Goal: Task Accomplishment & Management: Manage account settings

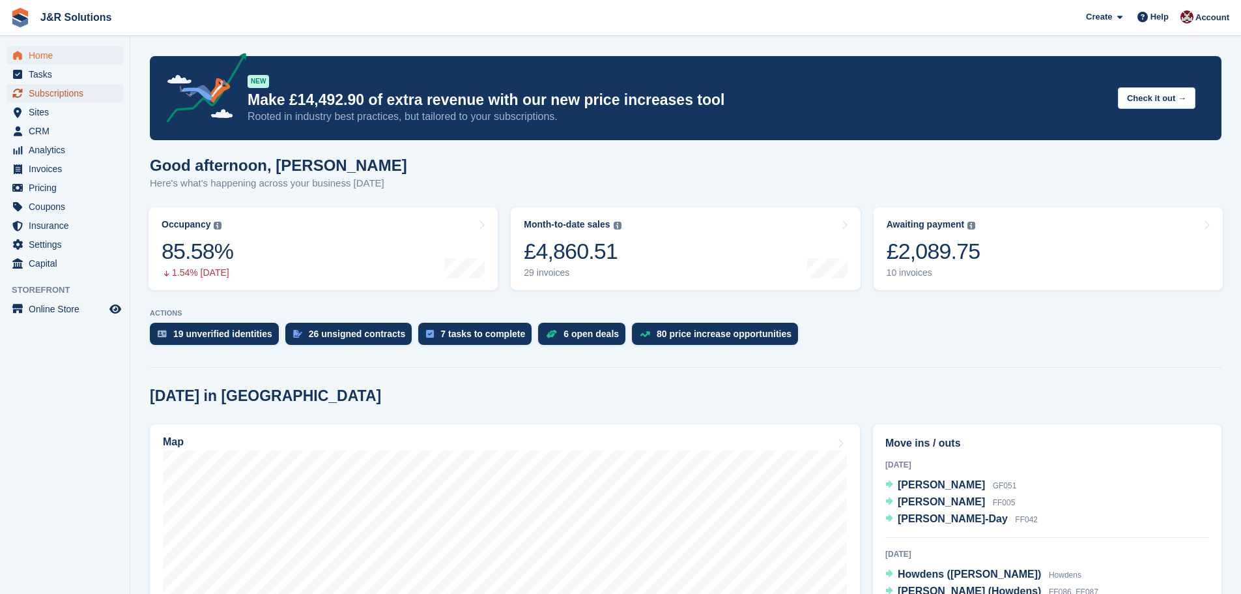
click at [60, 89] on span "Subscriptions" at bounding box center [68, 93] width 78 height 18
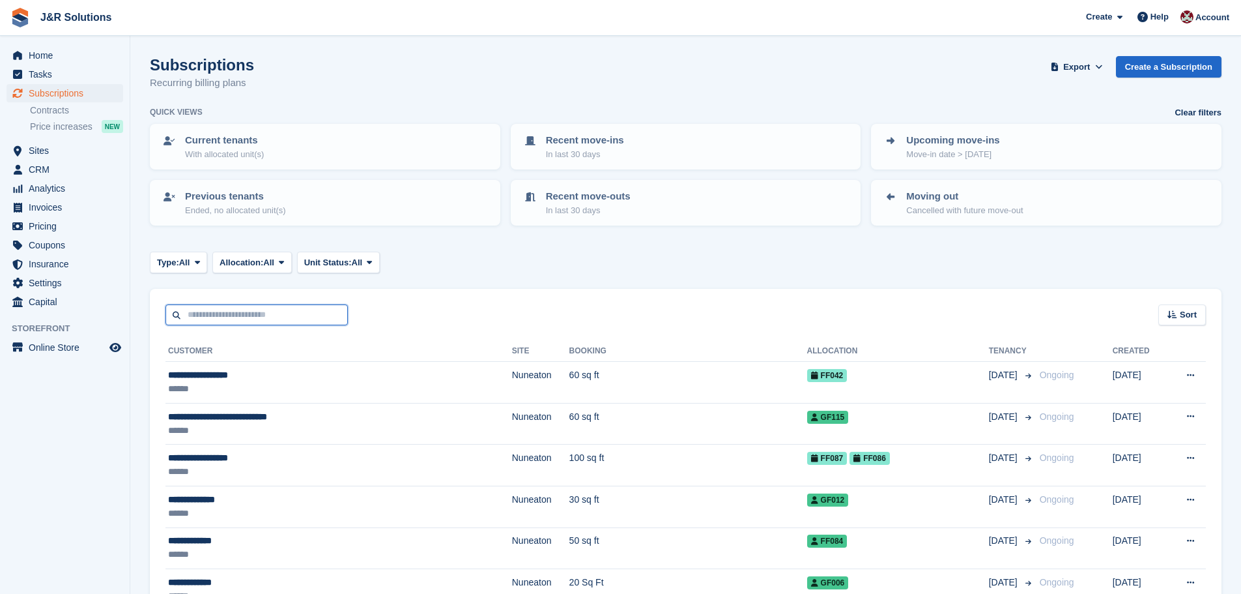
click at [275, 315] on input "text" at bounding box center [256, 315] width 182 height 22
type input "****"
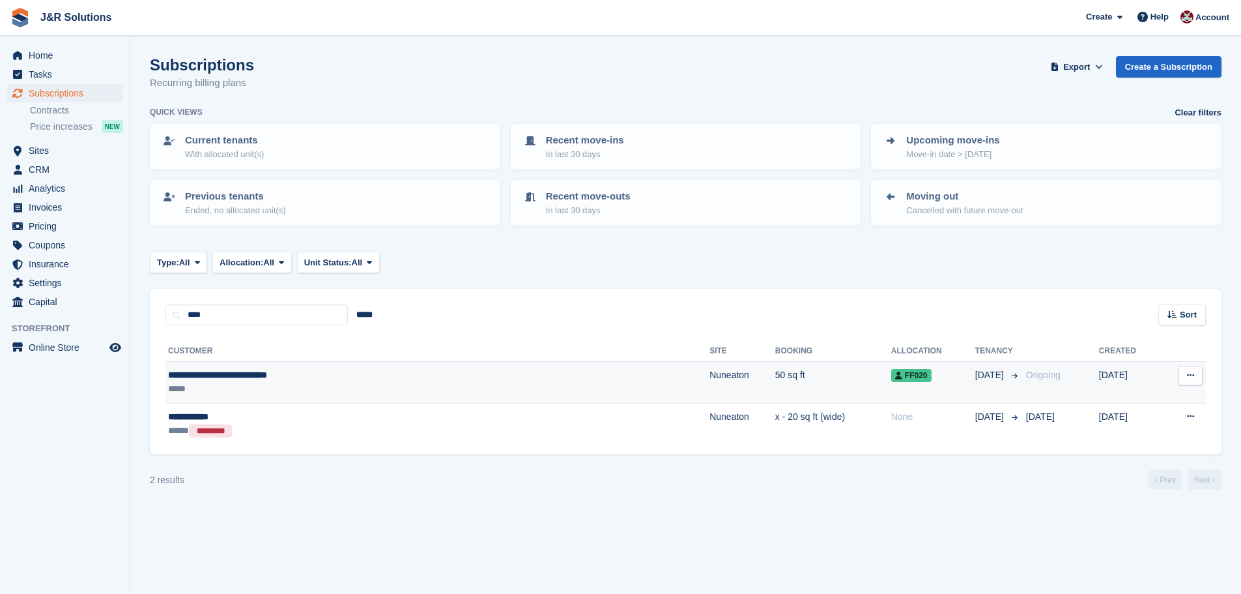
click at [326, 385] on div "*****" at bounding box center [331, 389] width 326 height 14
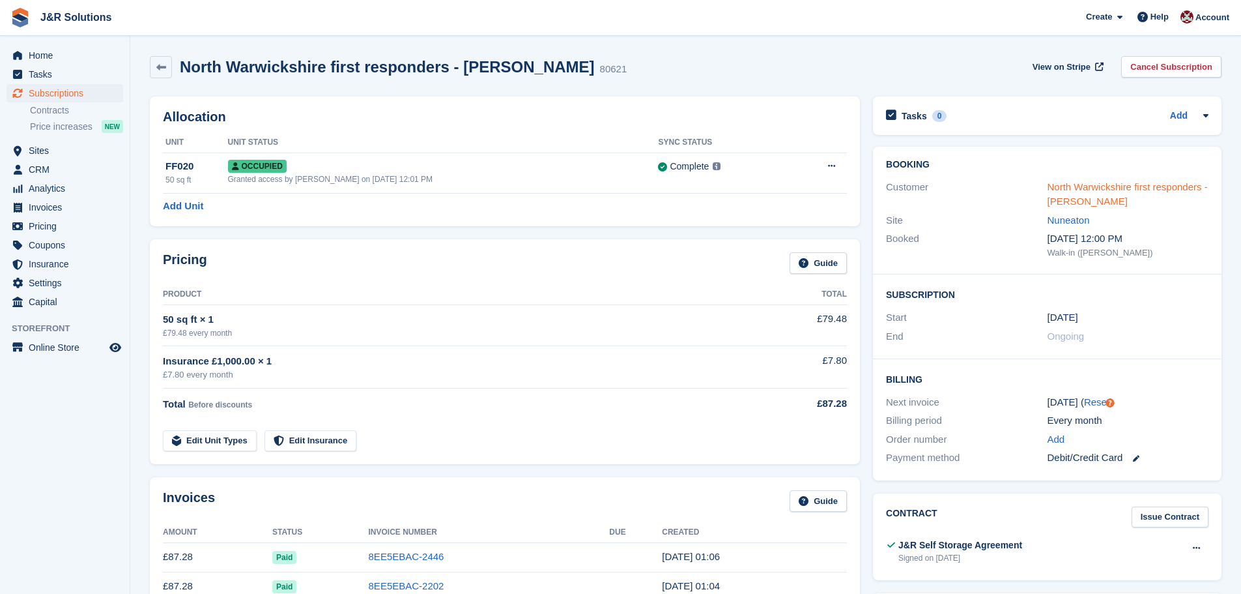
click at [1072, 200] on link "North Warwickshire first responders - Lee Nash" at bounding box center [1128, 194] width 160 height 26
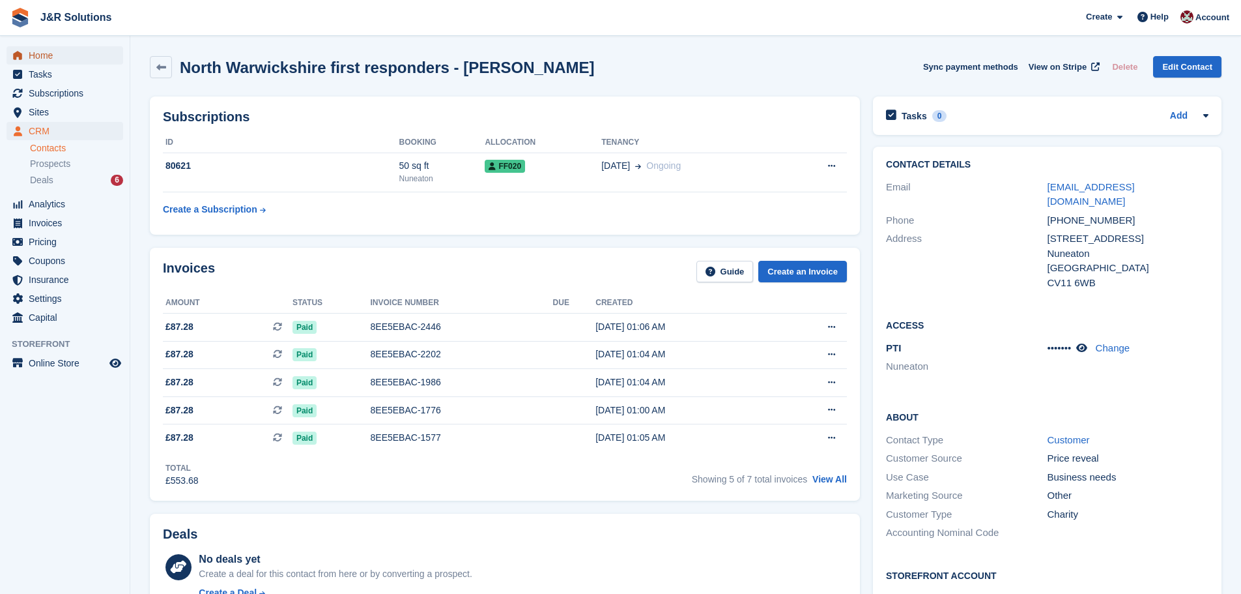
click at [45, 50] on span "Home" at bounding box center [68, 55] width 78 height 18
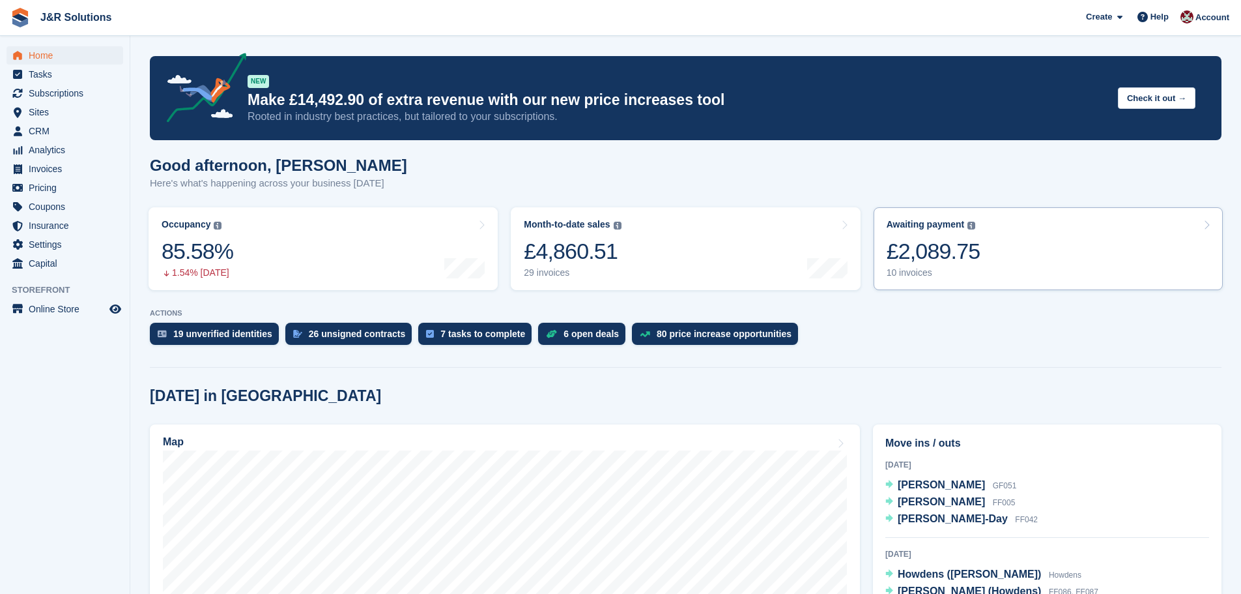
click at [919, 276] on div "10 invoices" at bounding box center [934, 272] width 94 height 11
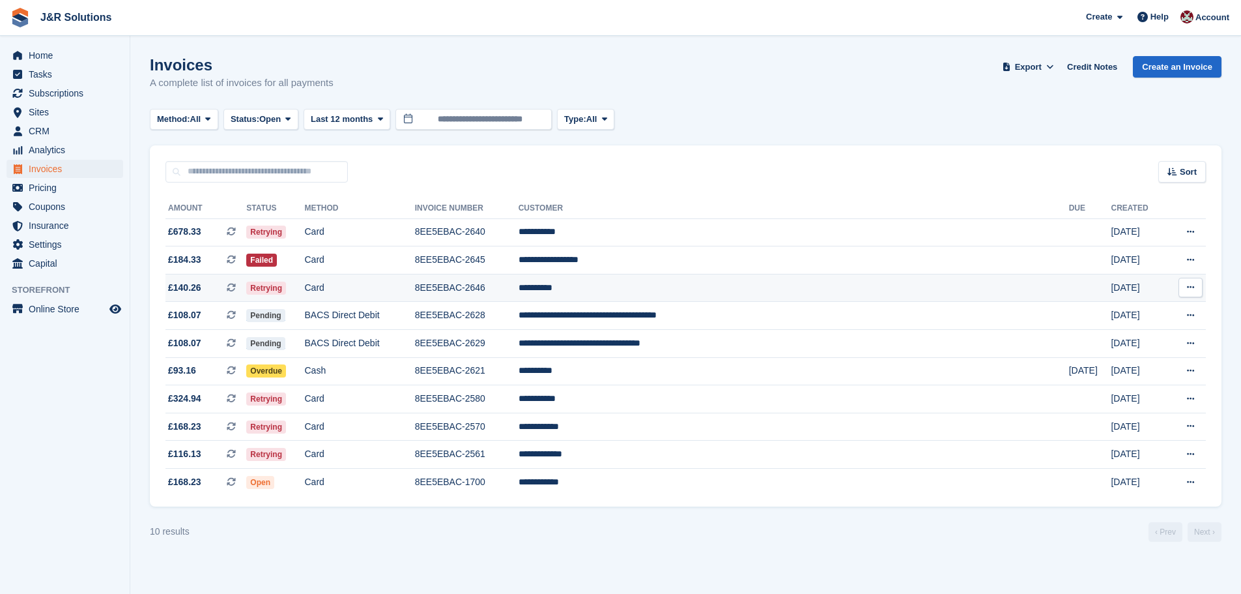
click at [519, 290] on td "8EE5EBAC-2646" at bounding box center [467, 288] width 104 height 28
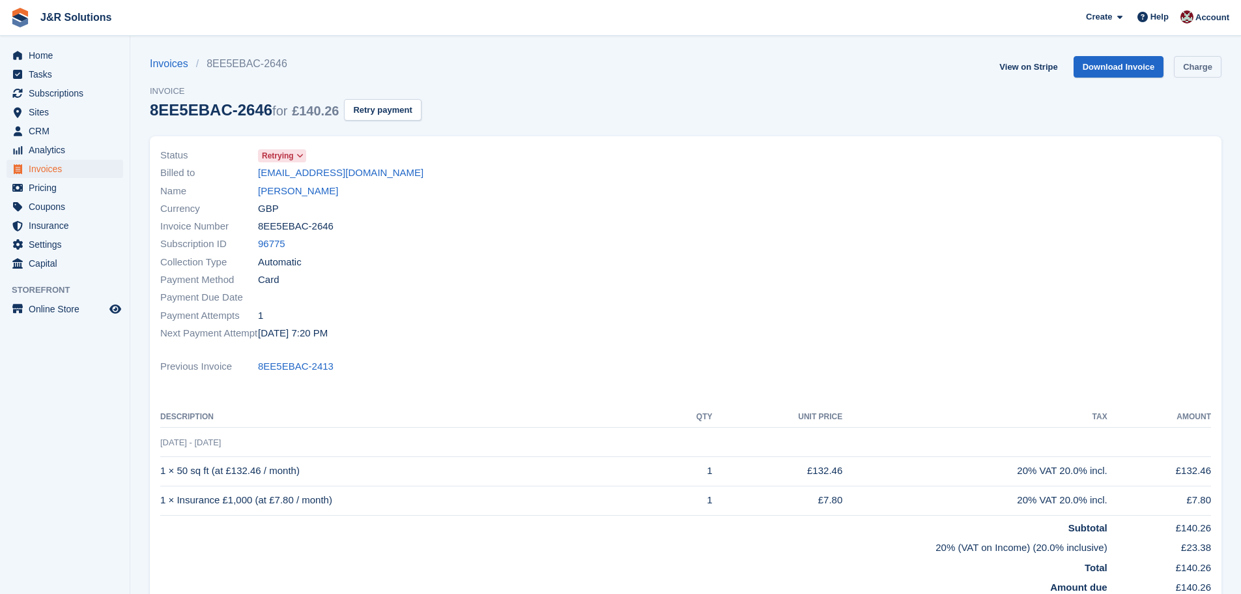
click at [1191, 65] on link "Charge" at bounding box center [1198, 67] width 48 height 22
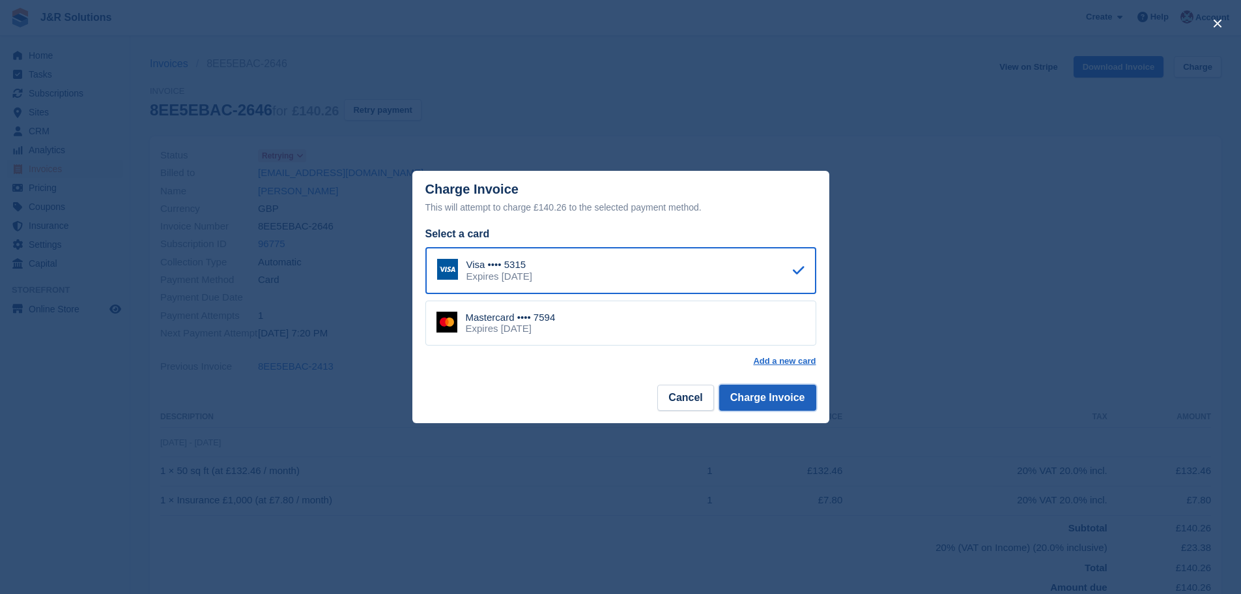
click at [781, 405] on button "Charge Invoice" at bounding box center [767, 397] width 97 height 26
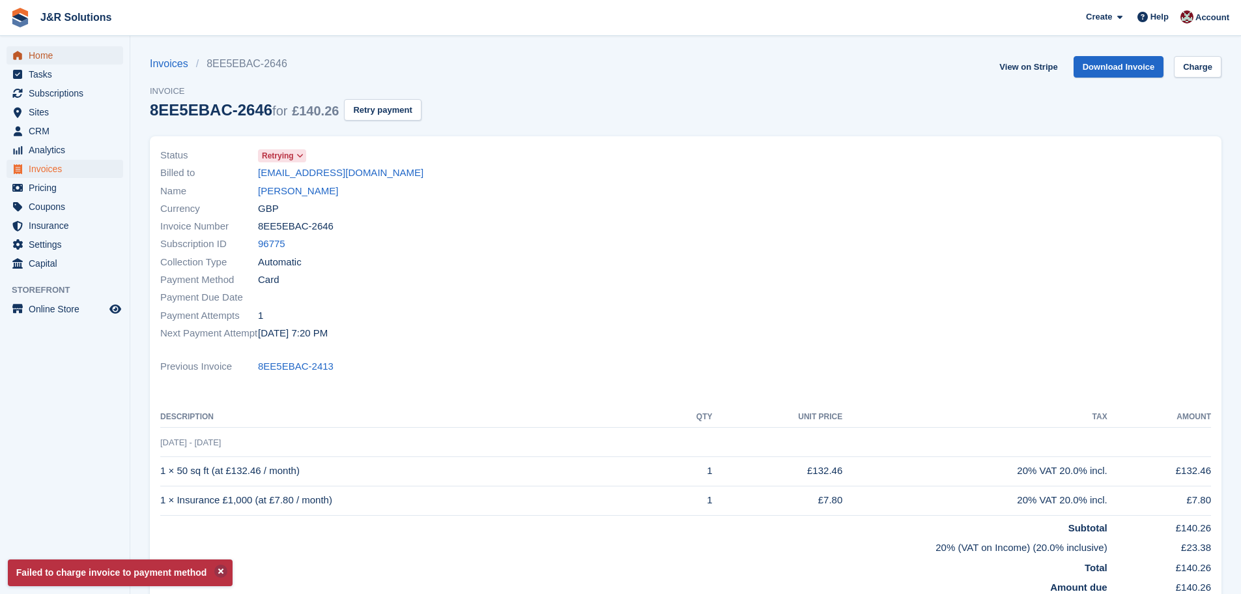
click at [50, 59] on span "Home" at bounding box center [68, 55] width 78 height 18
